Goal: Task Accomplishment & Management: Complete application form

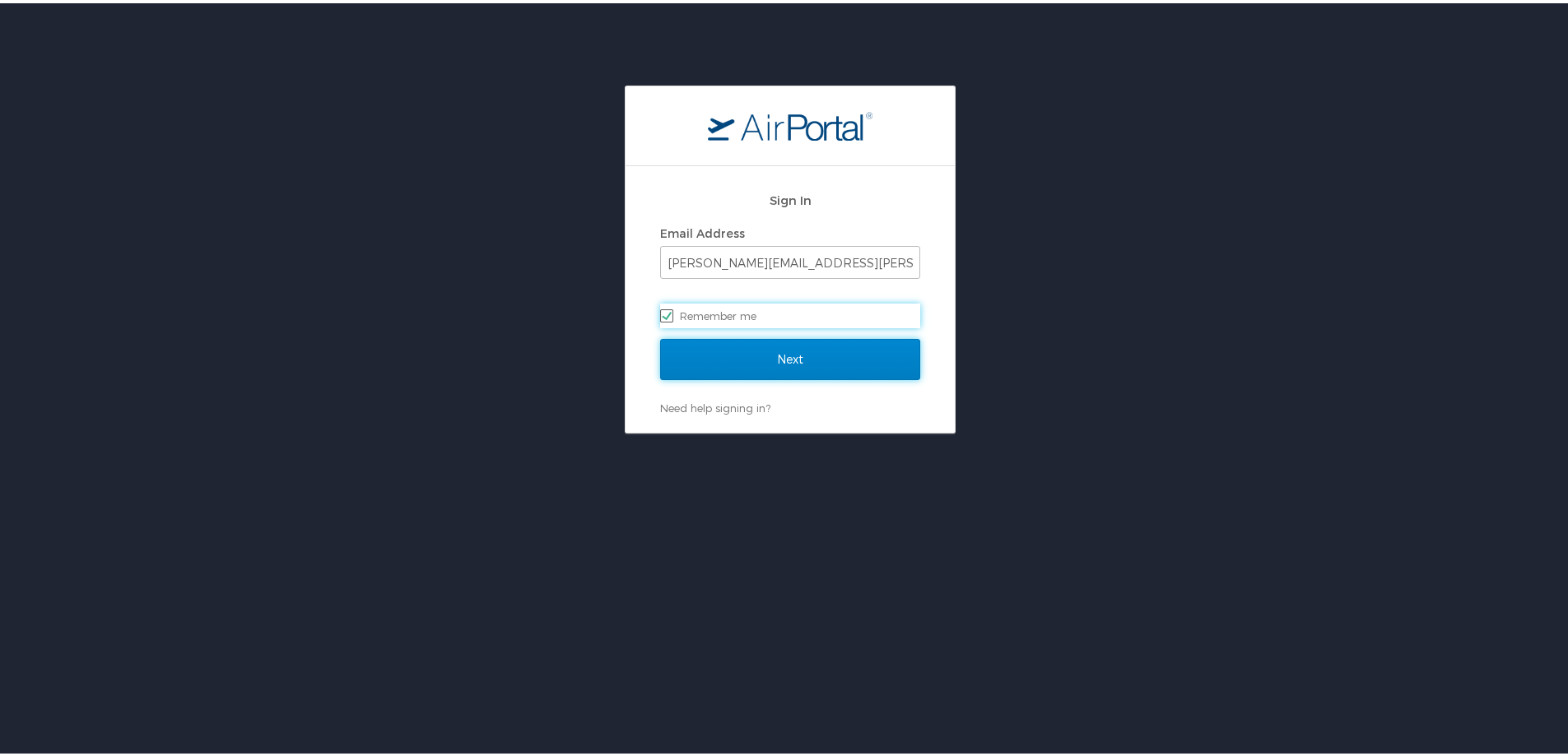
click at [878, 355] on input "Next" at bounding box center [791, 356] width 260 height 41
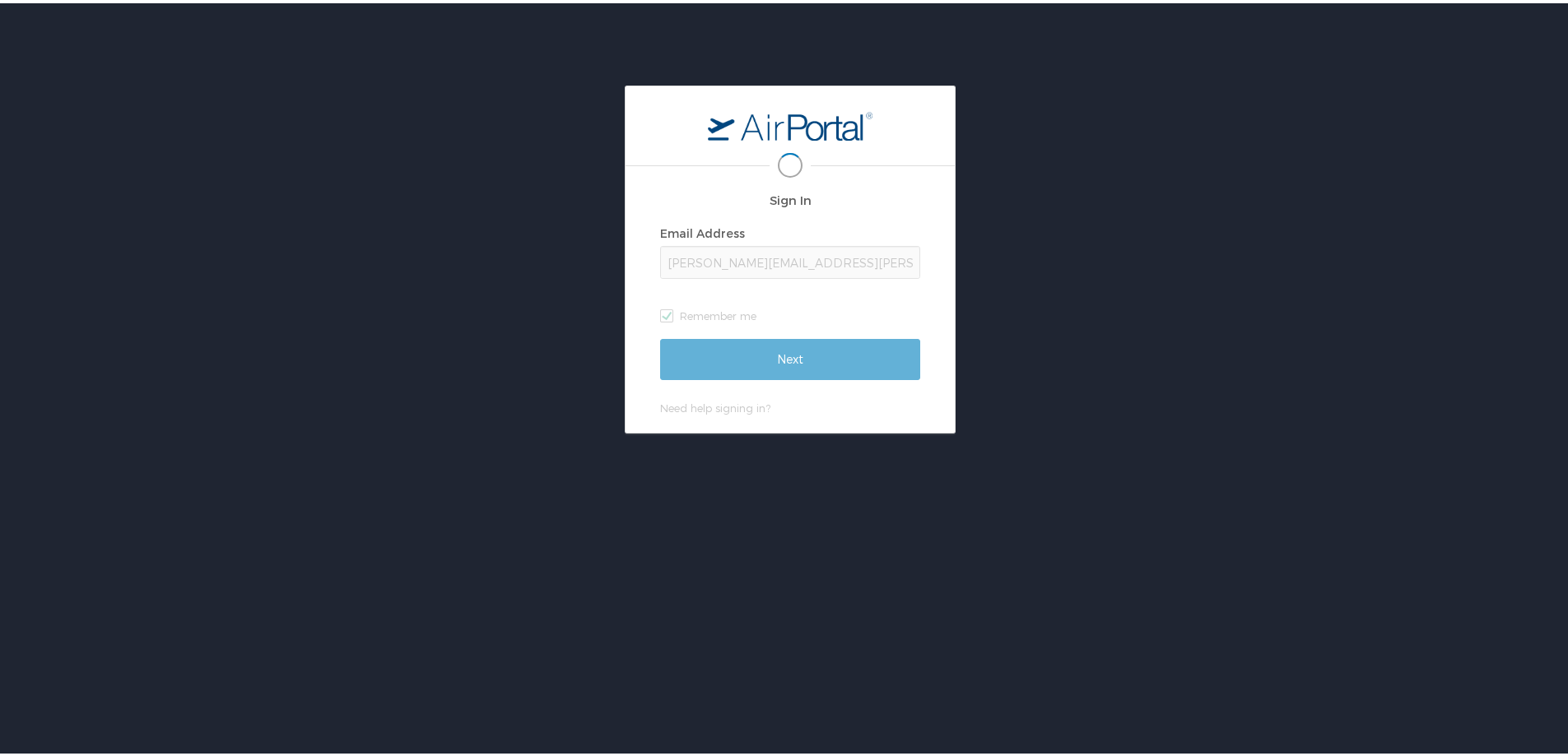
scroll to position [0, 4]
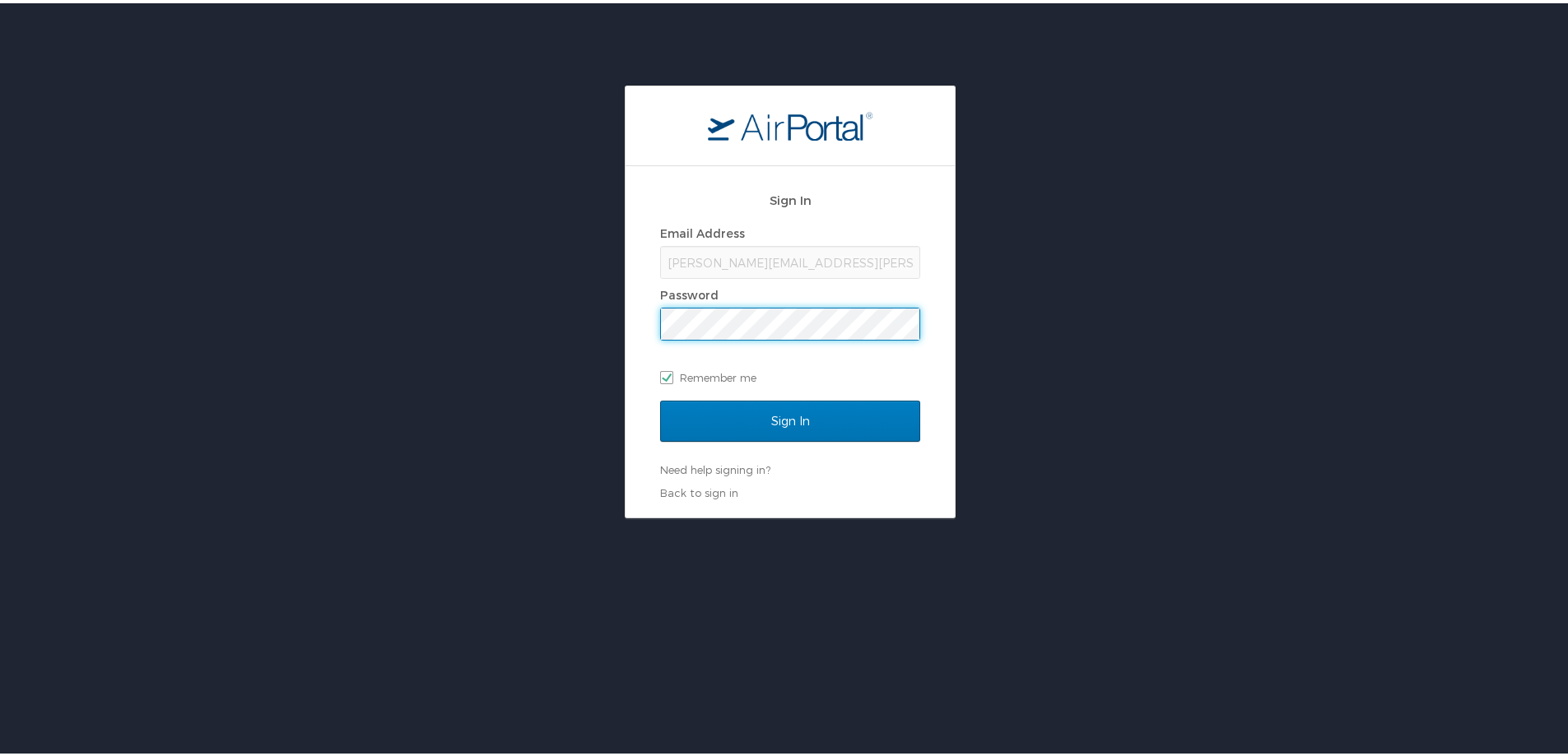
click at [875, 397] on div "Sign In Email Address beth.borgeson@medicalsolutions.com Password Remember me" at bounding box center [791, 289] width 260 height 219
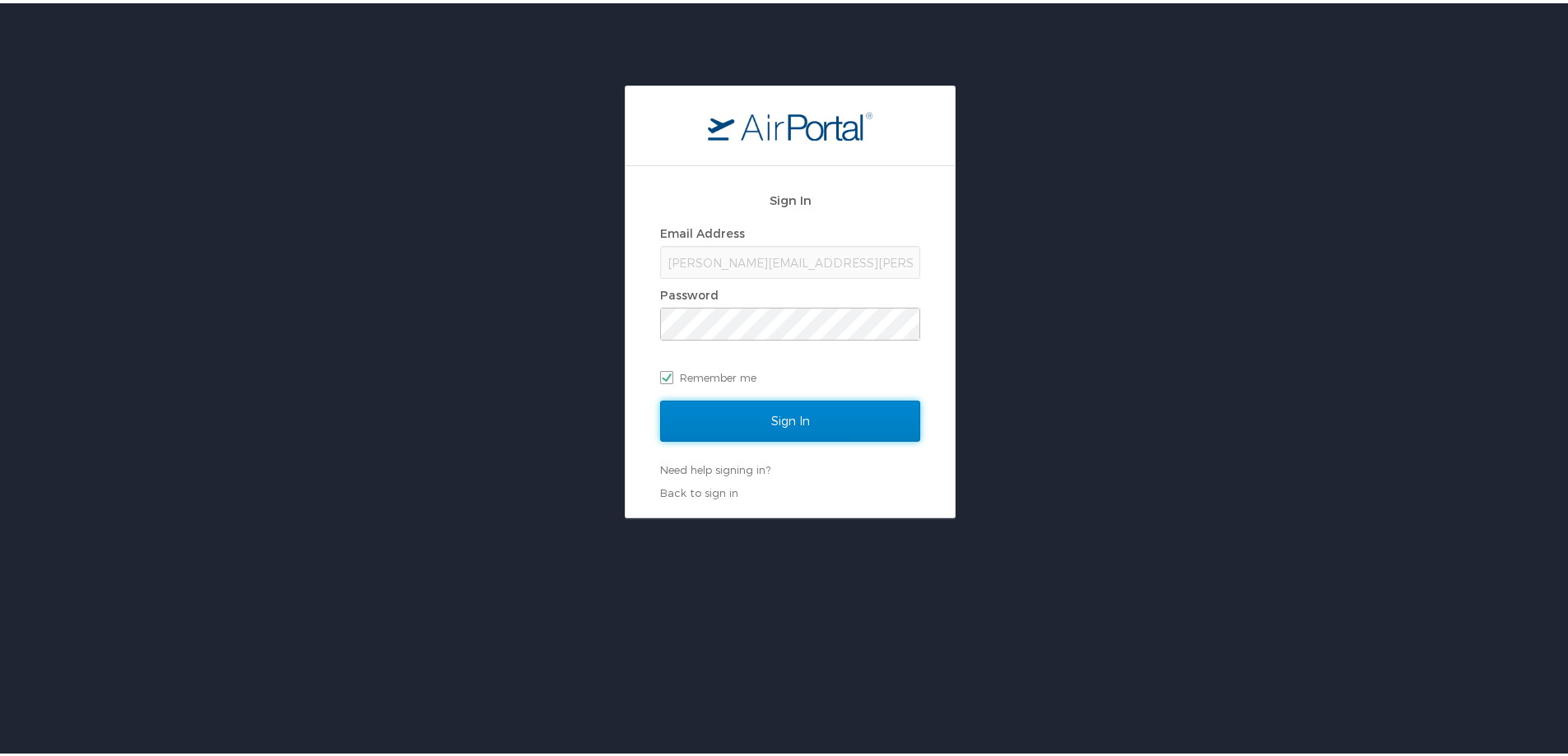
click at [878, 412] on input "Sign In" at bounding box center [791, 418] width 260 height 41
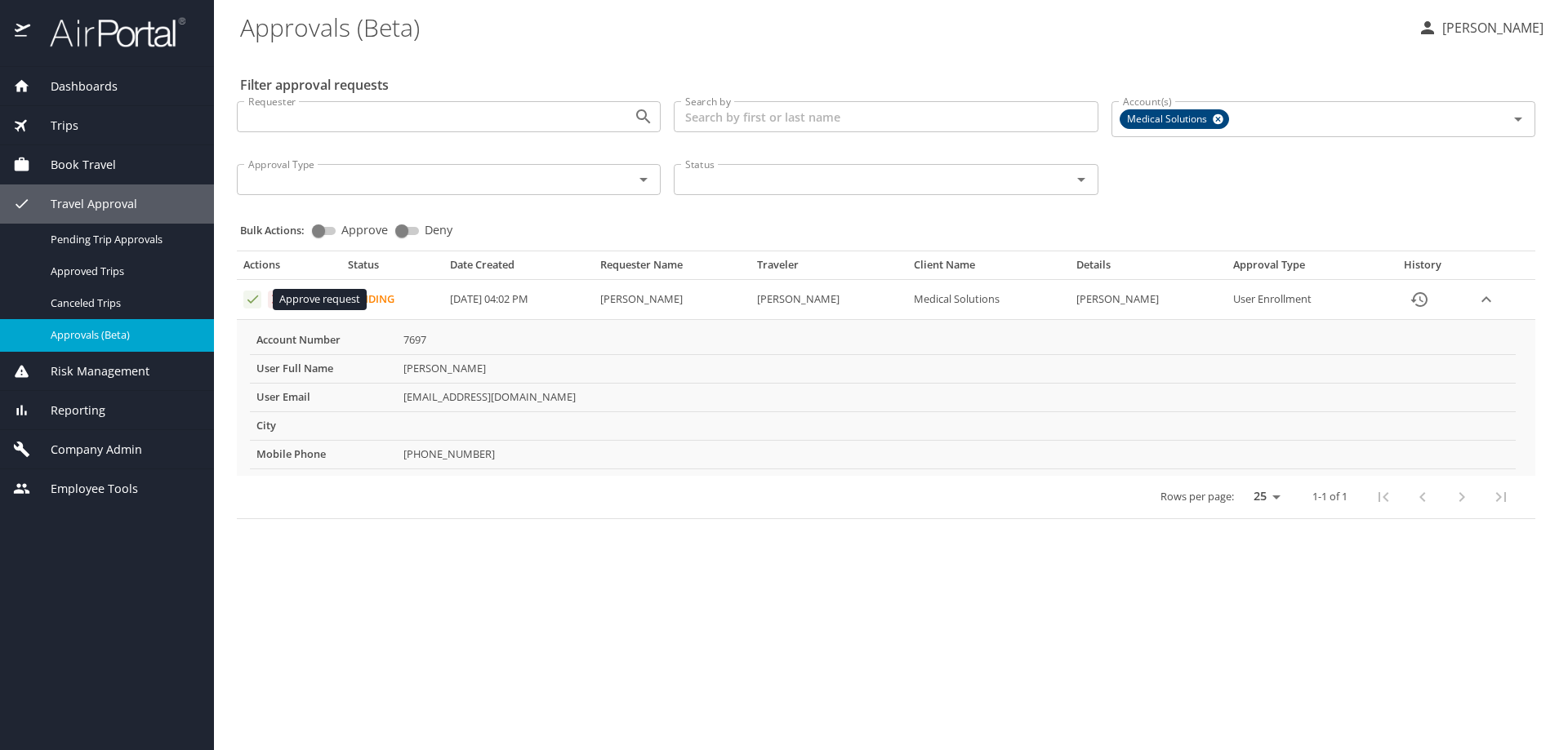
click at [253, 303] on icon "Approval table" at bounding box center [253, 299] width 16 height 16
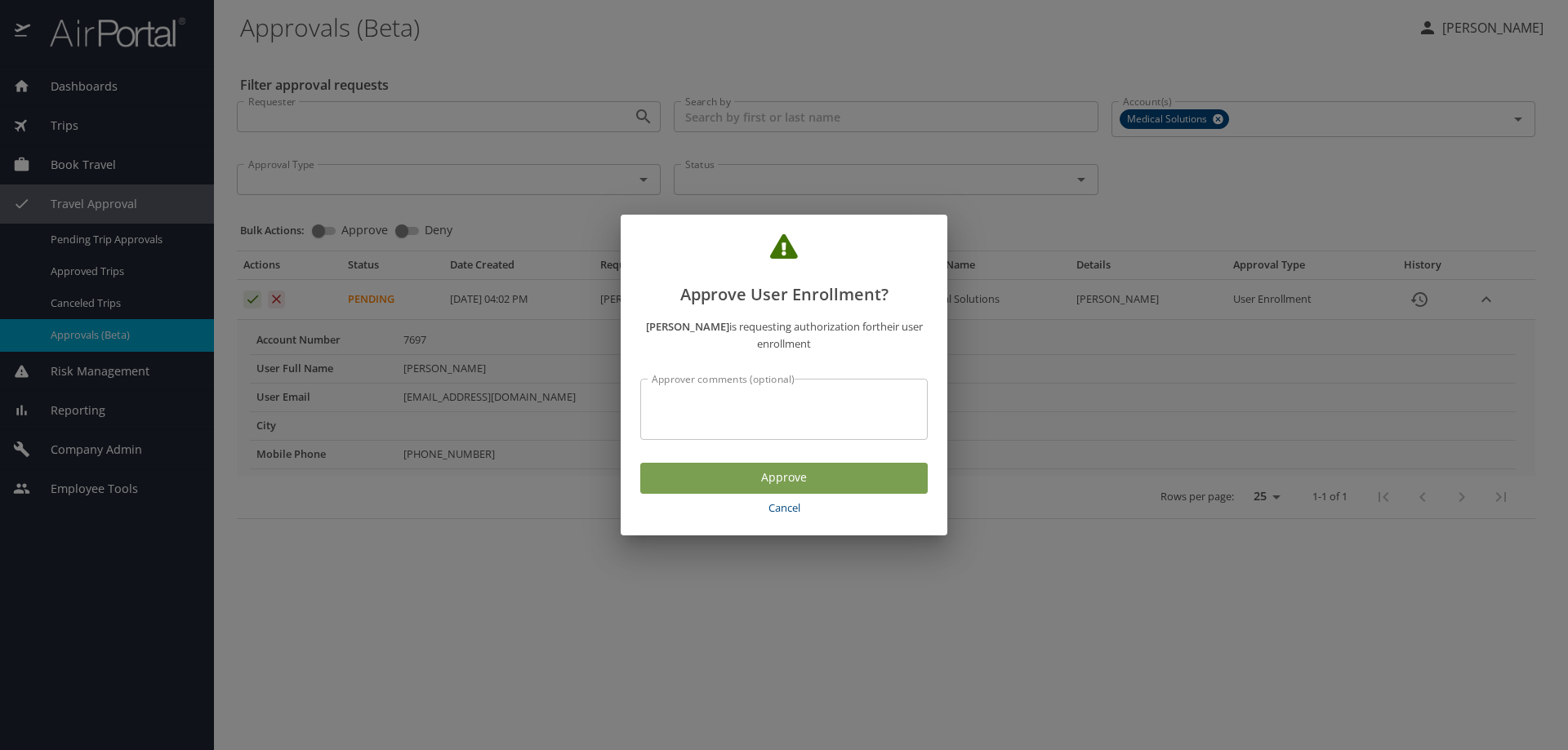
click at [719, 471] on span "Approve" at bounding box center [783, 478] width 261 height 20
